Goal: Task Accomplishment & Management: Complete application form

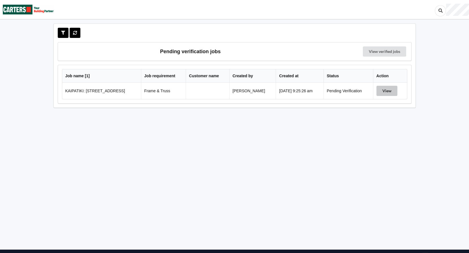
click at [392, 93] on button "View" at bounding box center [387, 91] width 21 height 10
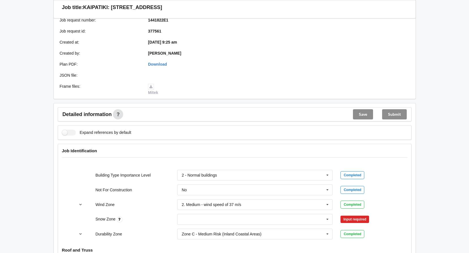
scroll to position [142, 0]
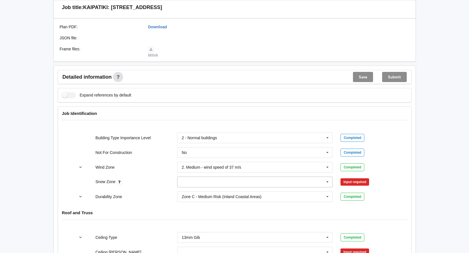
click at [326, 181] on icon at bounding box center [328, 182] width 9 height 10
click at [204, 194] on div "N0" at bounding box center [255, 192] width 155 height 10
click at [358, 183] on button "Confirm input" at bounding box center [358, 182] width 34 height 9
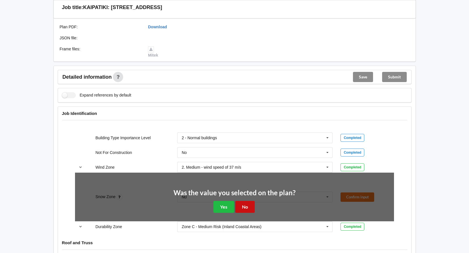
click at [247, 205] on button "No" at bounding box center [245, 207] width 20 height 12
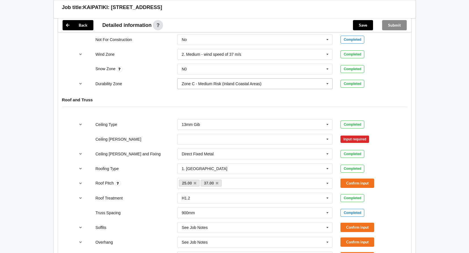
scroll to position [255, 0]
click at [329, 137] on icon at bounding box center [328, 139] width 9 height 10
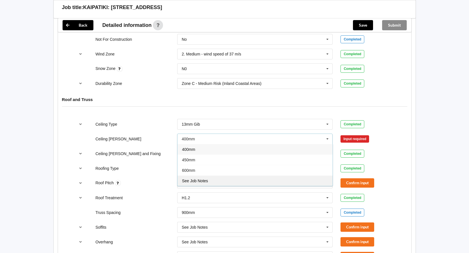
click at [216, 183] on div "See Job Notes" at bounding box center [255, 181] width 155 height 10
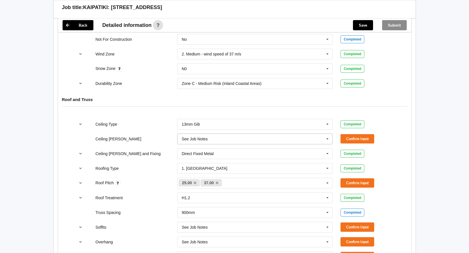
click at [329, 141] on icon at bounding box center [328, 139] width 9 height 10
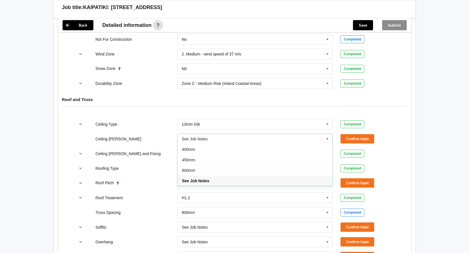
click at [193, 171] on span "600mm" at bounding box center [188, 170] width 13 height 5
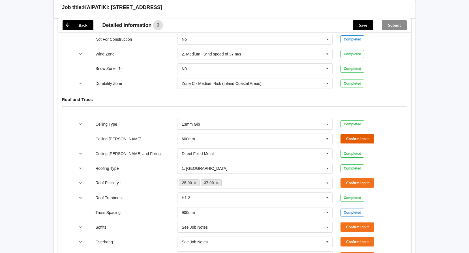
click at [355, 141] on button "Confirm input" at bounding box center [358, 138] width 34 height 9
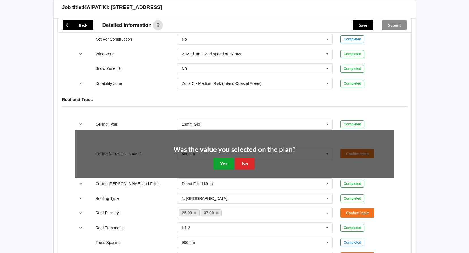
click at [218, 167] on button "Yes" at bounding box center [224, 164] width 21 height 12
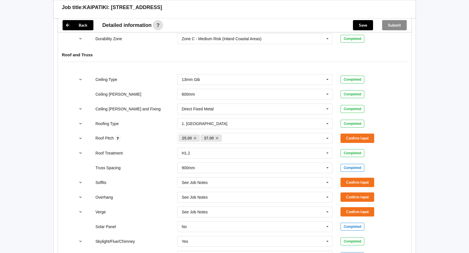
scroll to position [312, 0]
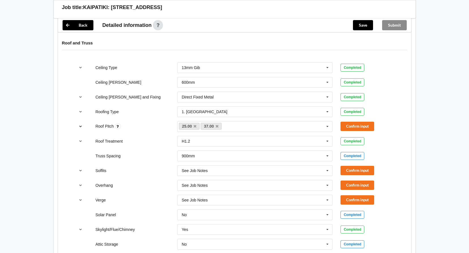
click at [78, 127] on button "reference-toggle" at bounding box center [80, 127] width 11 height 10
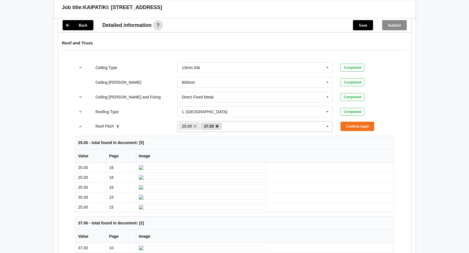
click at [218, 126] on icon at bounding box center [217, 127] width 3 height 4
click at [351, 128] on button "Confirm input" at bounding box center [358, 126] width 34 height 9
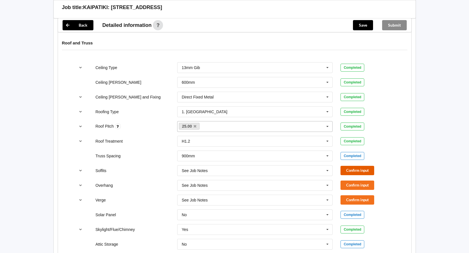
click at [356, 167] on button "Confirm input" at bounding box center [358, 170] width 34 height 9
click at [356, 186] on button "Confirm input" at bounding box center [358, 185] width 34 height 9
click at [355, 197] on button "Confirm input" at bounding box center [358, 200] width 34 height 9
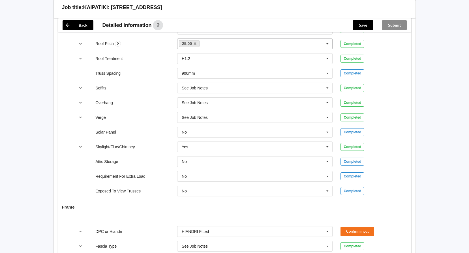
scroll to position [425, 0]
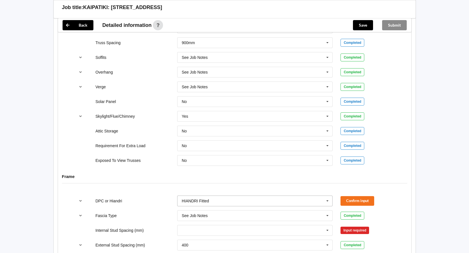
click at [327, 199] on icon at bounding box center [328, 201] width 9 height 10
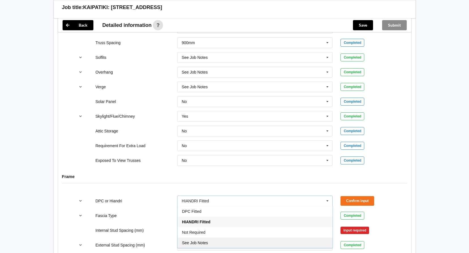
click at [212, 246] on div "See Job Notes" at bounding box center [255, 243] width 155 height 10
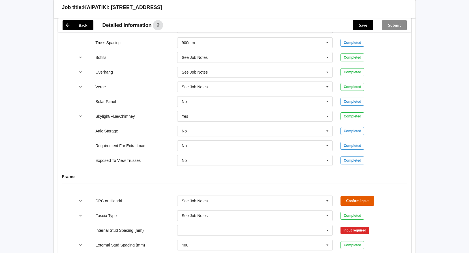
click at [348, 204] on button "Confirm input" at bounding box center [358, 200] width 34 height 9
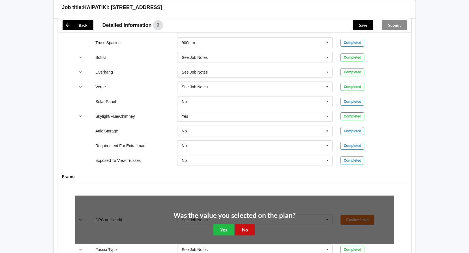
click at [249, 226] on button "No" at bounding box center [245, 230] width 20 height 12
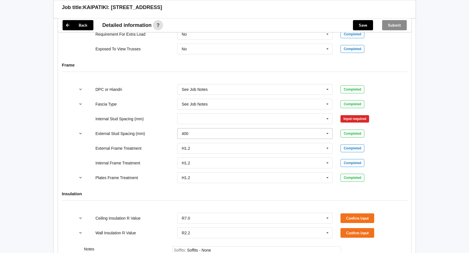
scroll to position [538, 0]
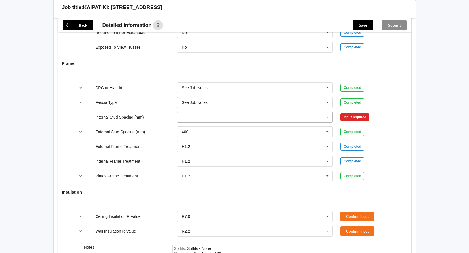
click at [329, 116] on icon at bounding box center [328, 117] width 9 height 10
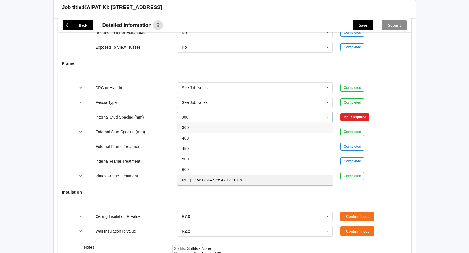
click at [201, 176] on div "Multiple Values – See As Per Plan" at bounding box center [255, 180] width 155 height 10
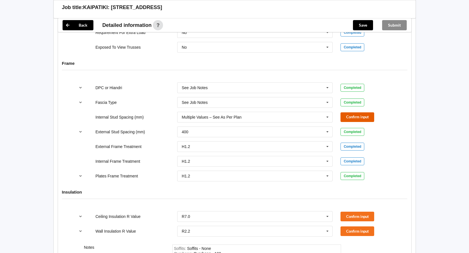
click at [347, 119] on button "Confirm input" at bounding box center [358, 116] width 34 height 9
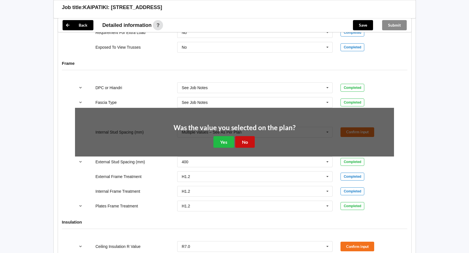
click at [245, 144] on button "No" at bounding box center [245, 142] width 20 height 12
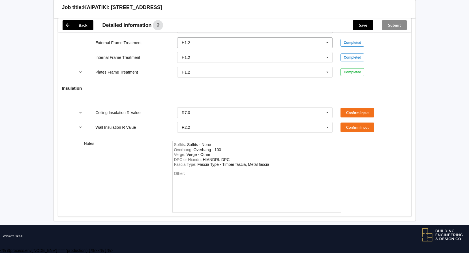
scroll to position [643, 0]
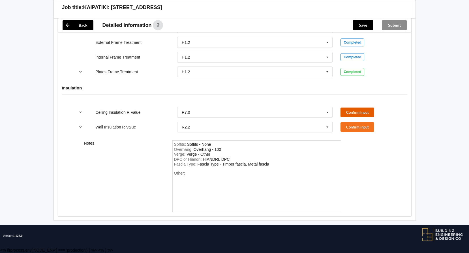
click at [353, 112] on button "Confirm input" at bounding box center [358, 112] width 34 height 9
click at [354, 128] on button "Confirm input" at bounding box center [358, 126] width 34 height 9
click at [222, 174] on div "Other:" at bounding box center [256, 191] width 165 height 40
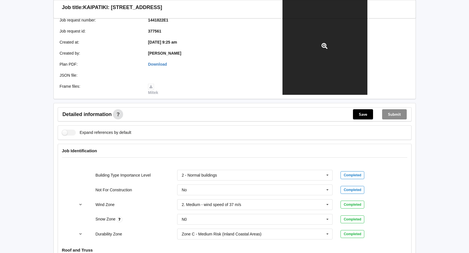
scroll to position [0, 0]
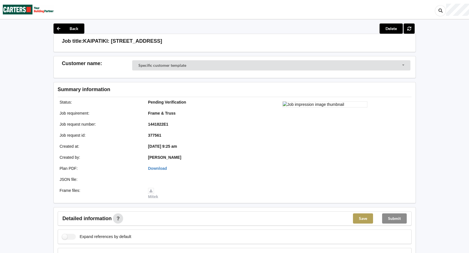
click at [362, 218] on button "Save" at bounding box center [363, 219] width 20 height 10
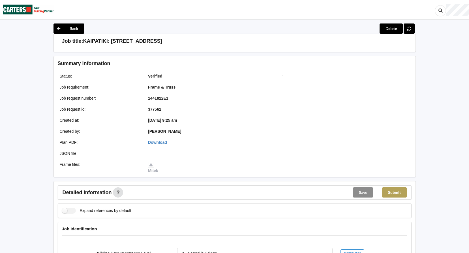
click at [398, 195] on button "Submit" at bounding box center [395, 193] width 25 height 10
